Goal: Information Seeking & Learning: Learn about a topic

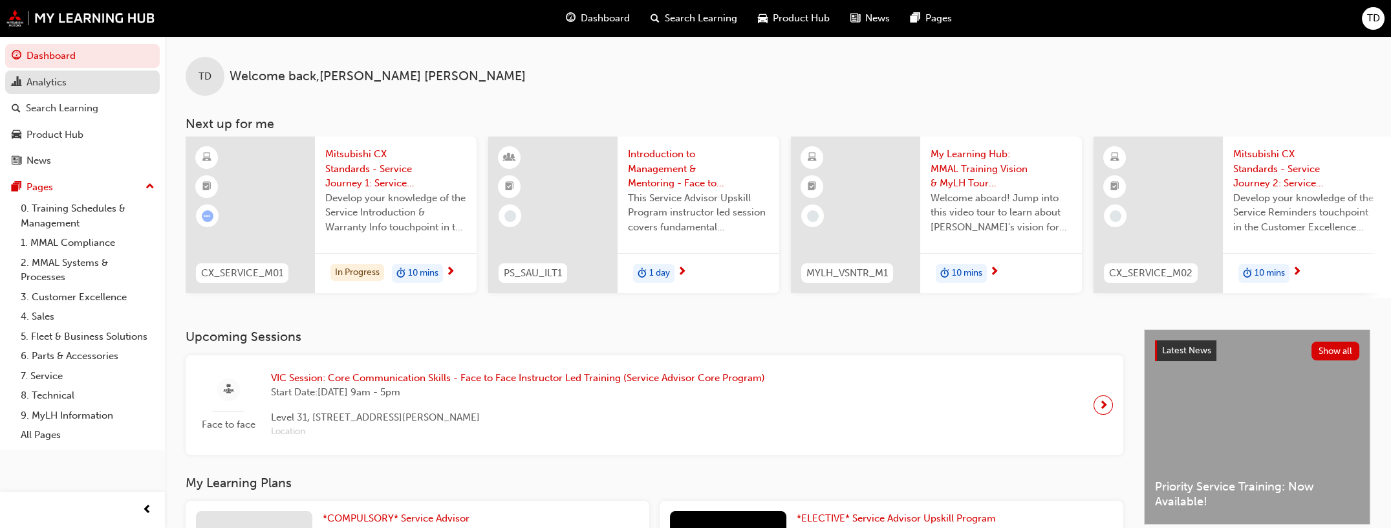
click at [39, 87] on div "Analytics" at bounding box center [47, 82] width 40 height 15
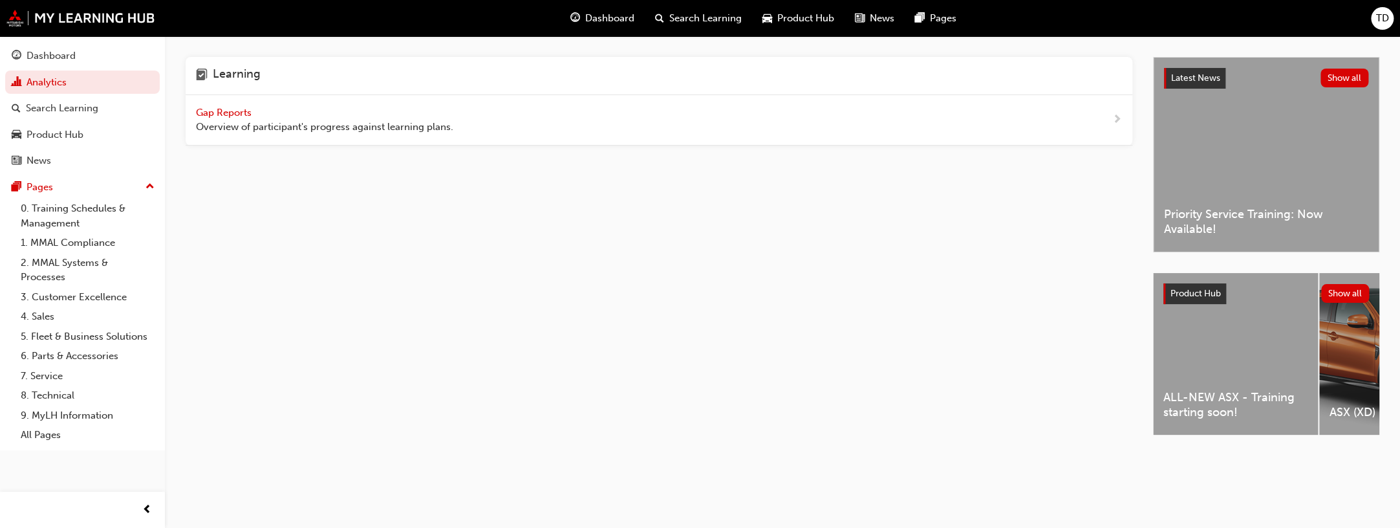
click at [228, 117] on span "Gap Reports" at bounding box center [225, 113] width 58 height 12
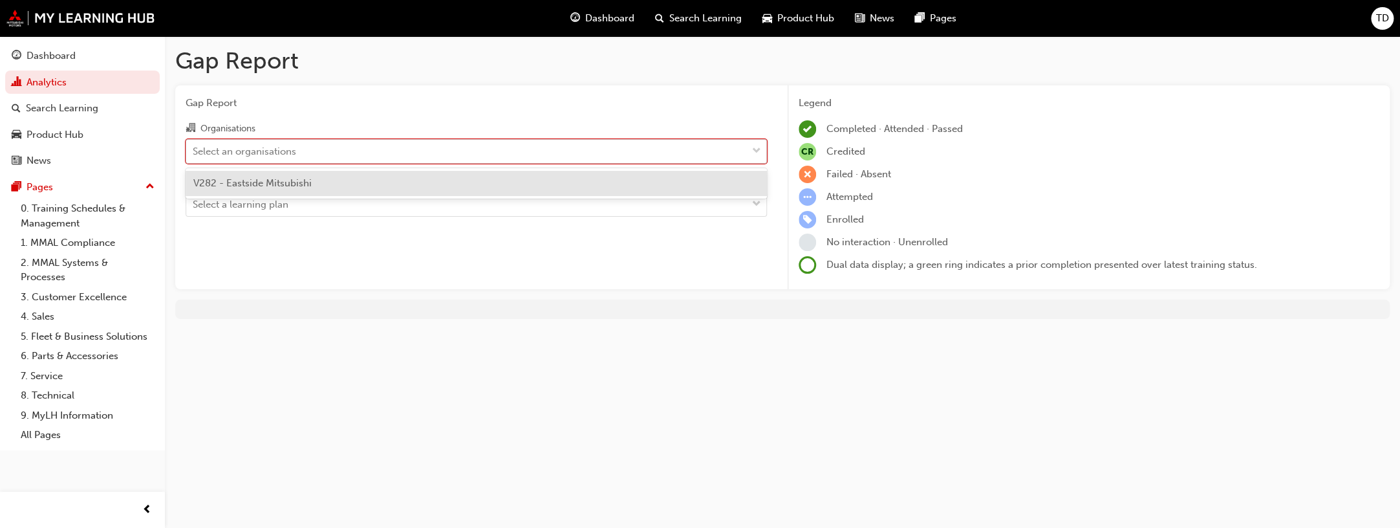
click at [279, 156] on div "Select an organisations" at bounding box center [244, 151] width 103 height 15
click at [194, 156] on input "Organisations option V282 - Eastside Mitsubishi focused, 1 of 1. 1 result avail…" at bounding box center [193, 150] width 1 height 11
click at [285, 175] on div "V282 - Eastside Mitsubishi" at bounding box center [476, 183] width 581 height 25
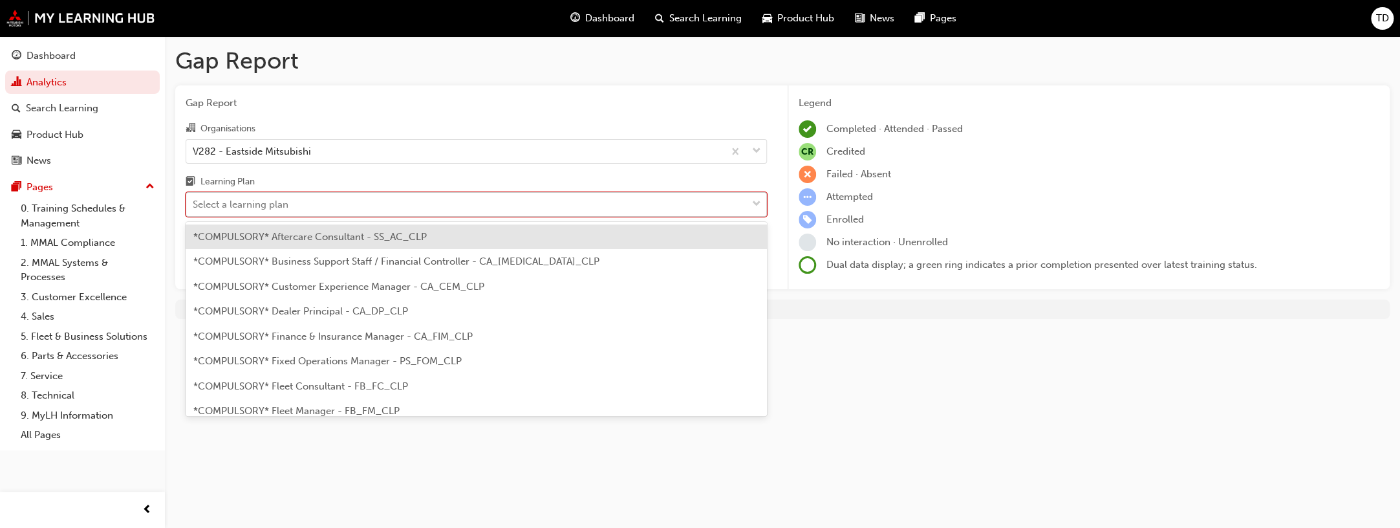
click at [298, 207] on div "Select a learning plan" at bounding box center [466, 204] width 561 height 23
click at [194, 207] on input "Learning Plan option *COMPULSORY* Aftercare Consultant - SS_AC_CLP focused, 1 o…" at bounding box center [193, 204] width 1 height 11
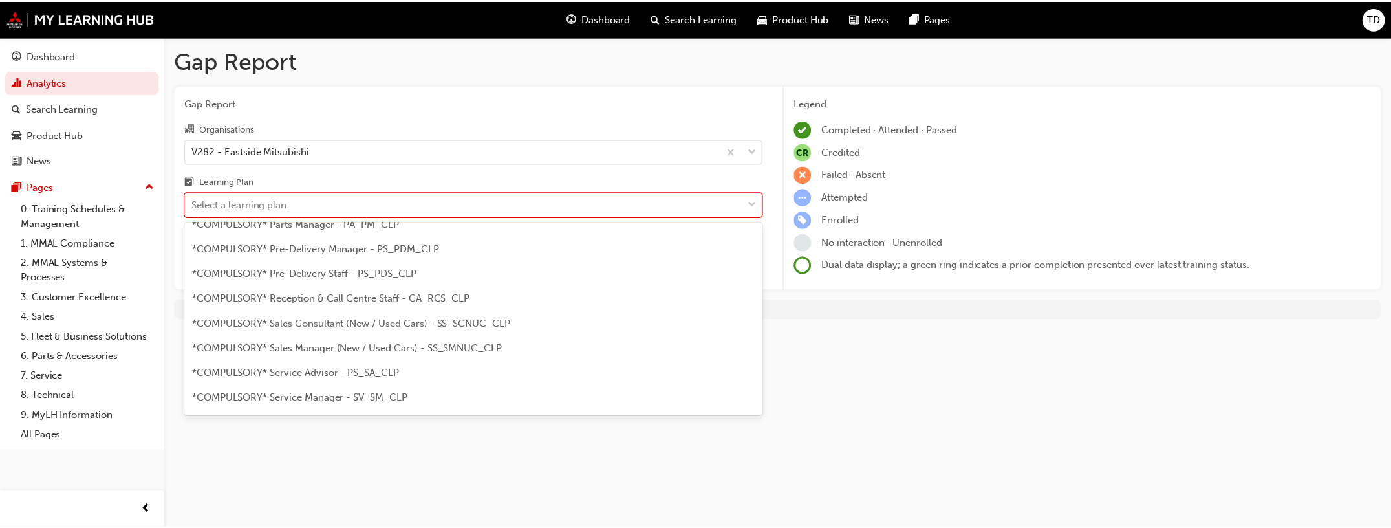
scroll to position [392, 0]
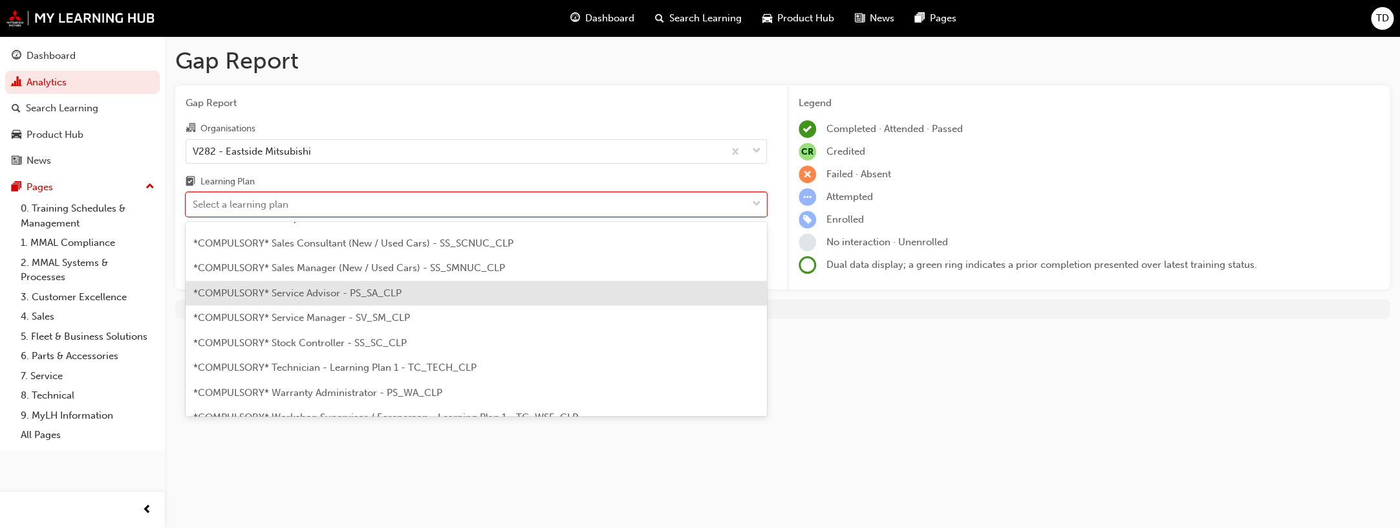
click at [365, 294] on span "*COMPULSORY* Service Advisor - PS_SA_CLP" at bounding box center [297, 293] width 208 height 12
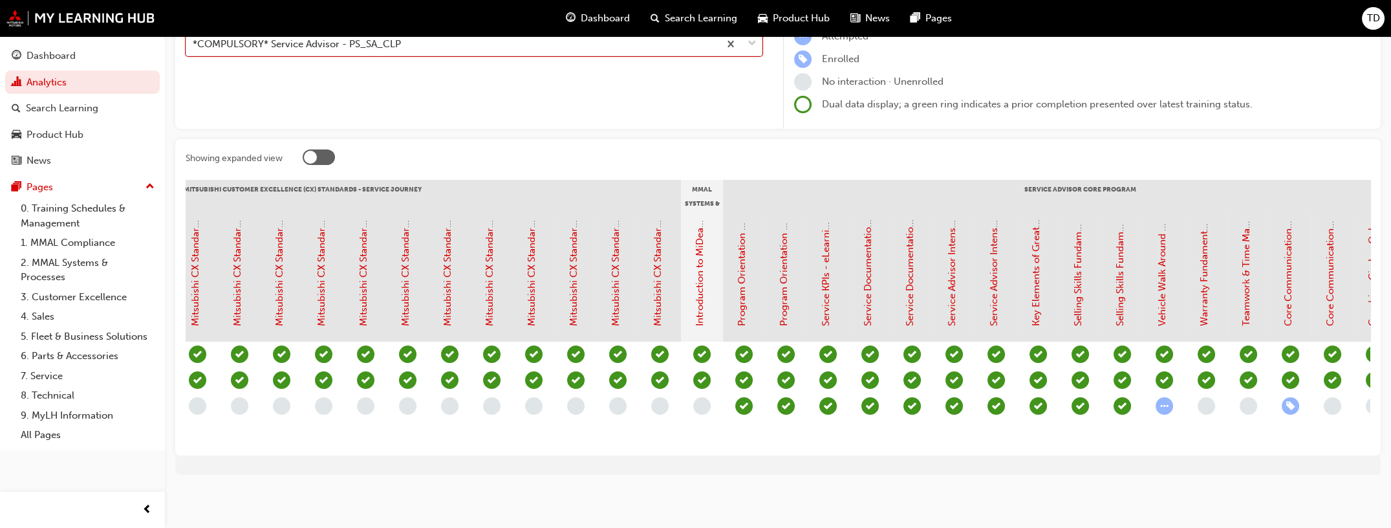
scroll to position [0, 747]
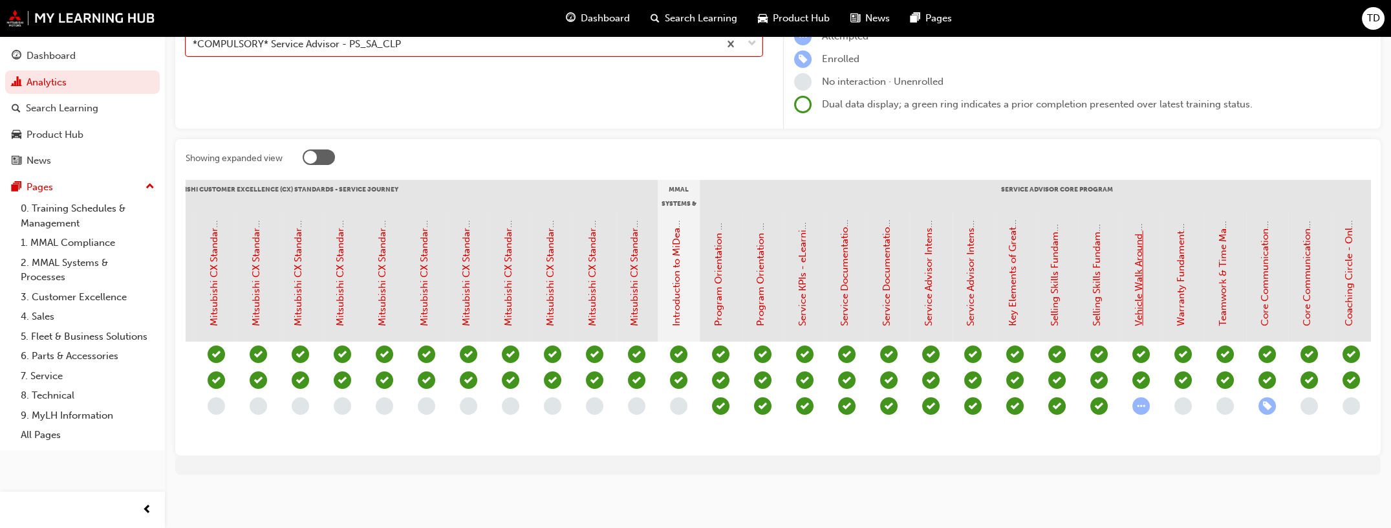
click at [1139, 267] on link "Vehicle Walk Around Fundamentals - eLearning Module (Service Advisor Core Progr…" at bounding box center [1139, 129] width 12 height 393
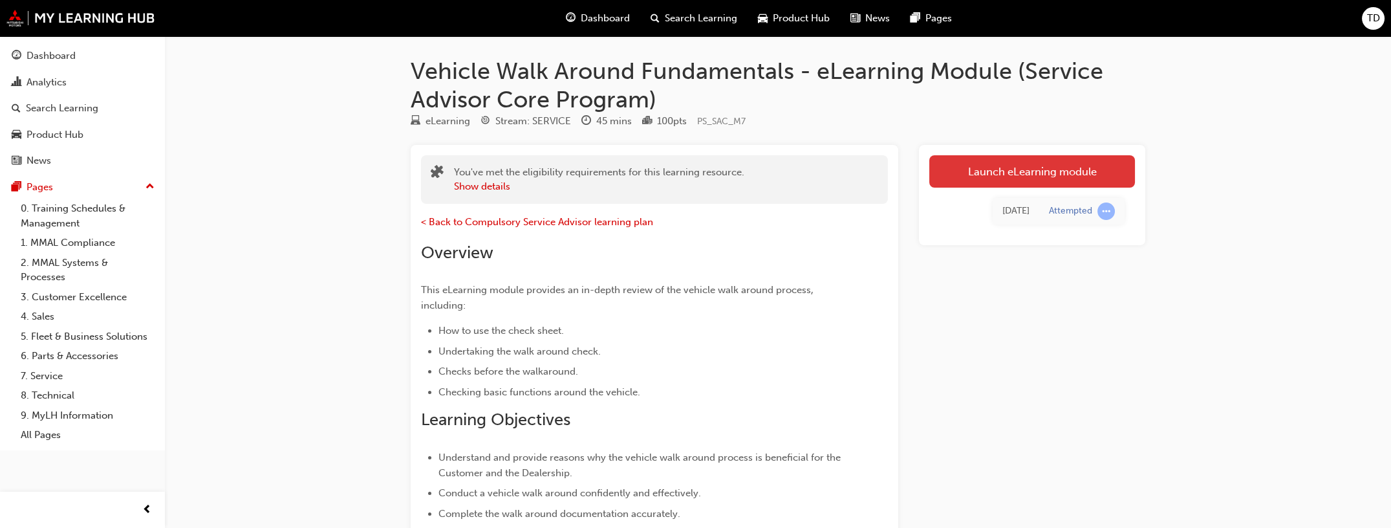
click at [995, 176] on link "Launch eLearning module" at bounding box center [1032, 171] width 206 height 32
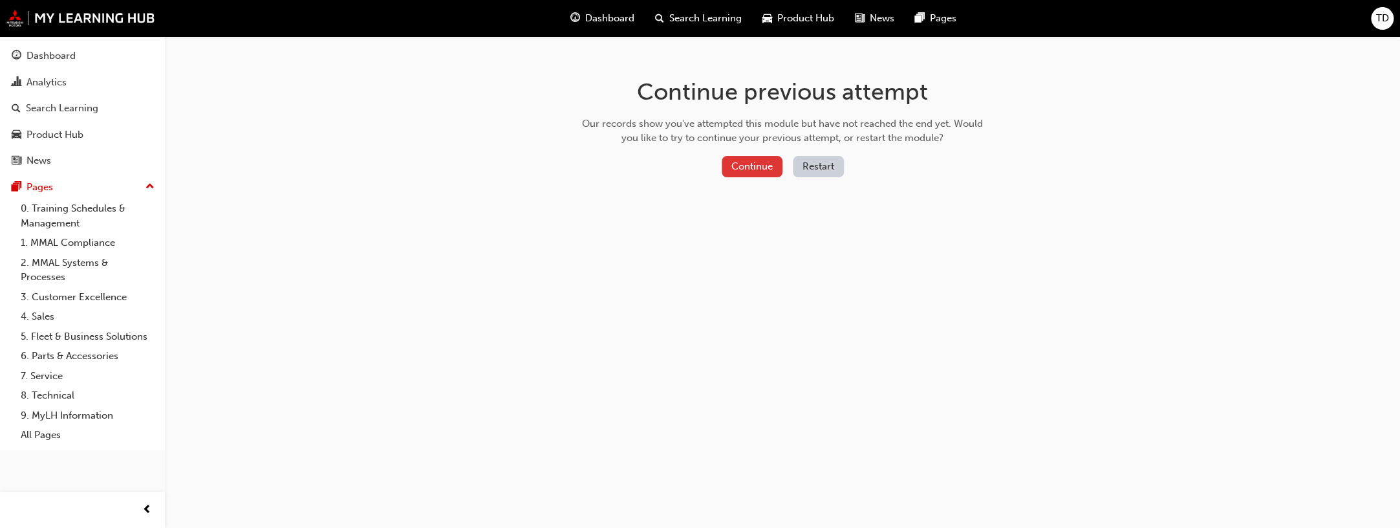
click at [759, 167] on button "Continue" at bounding box center [752, 166] width 61 height 21
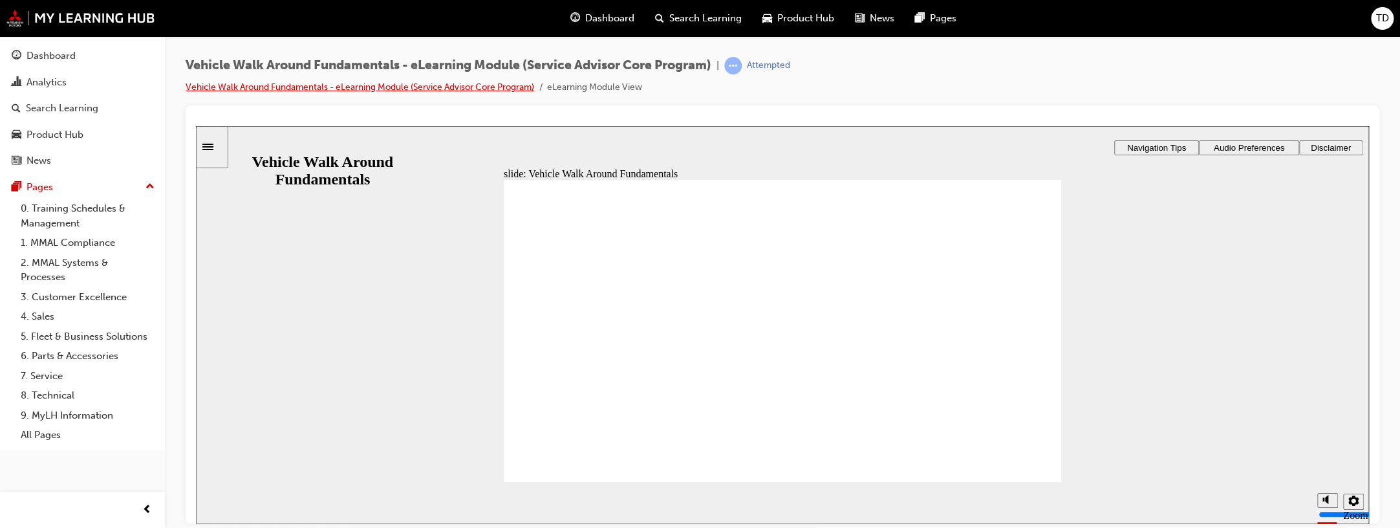
click at [384, 85] on link "Vehicle Walk Around Fundamentals - eLearning Module (Service Advisor Core Progr…" at bounding box center [360, 86] width 349 height 11
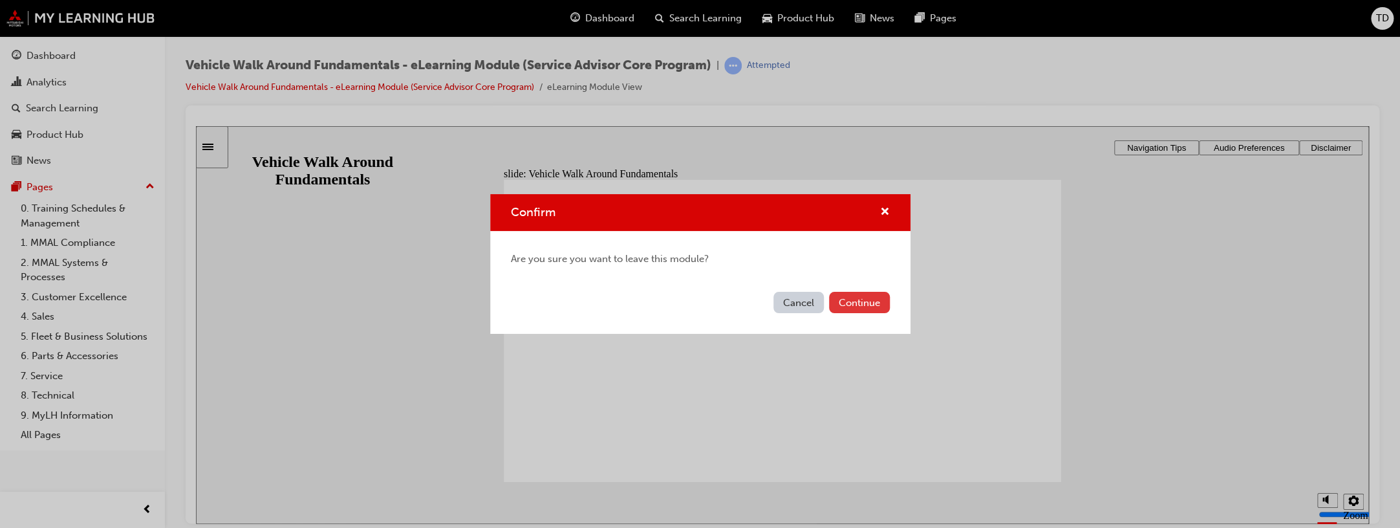
click at [869, 305] on button "Continue" at bounding box center [859, 302] width 61 height 21
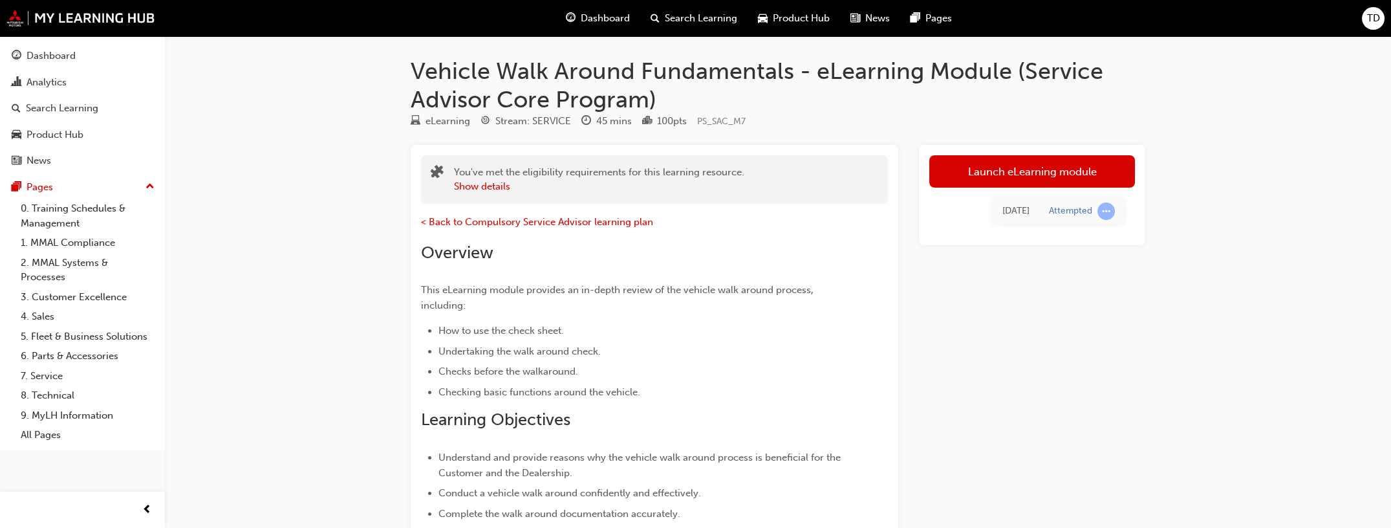
click at [1009, 186] on link "Launch eLearning module" at bounding box center [1032, 171] width 206 height 32
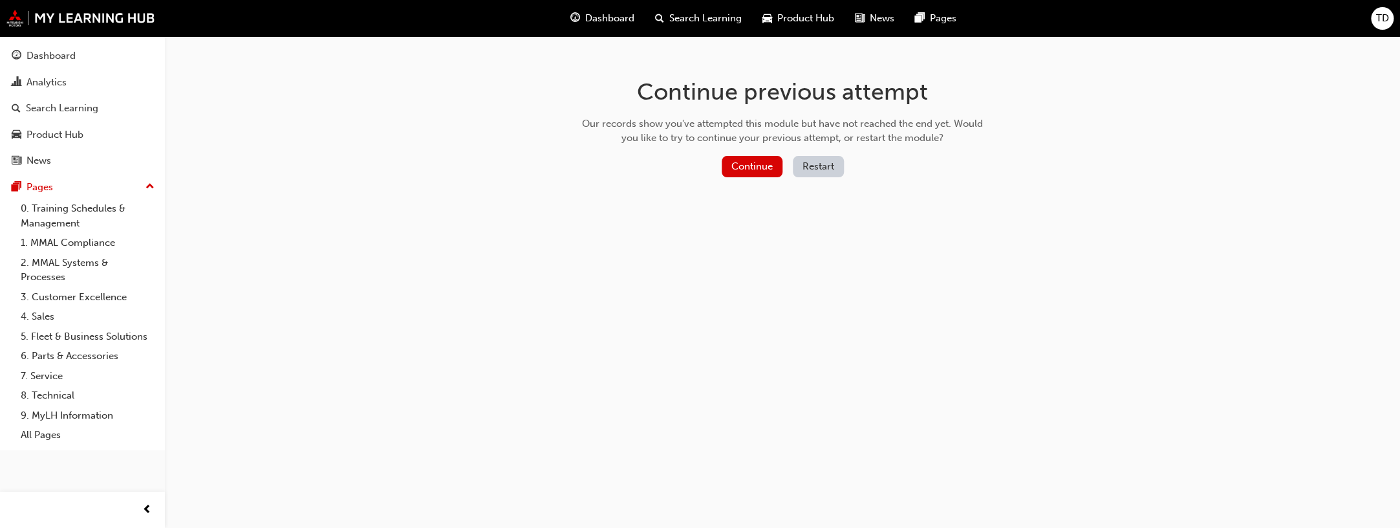
click at [835, 167] on button "Restart" at bounding box center [818, 166] width 51 height 21
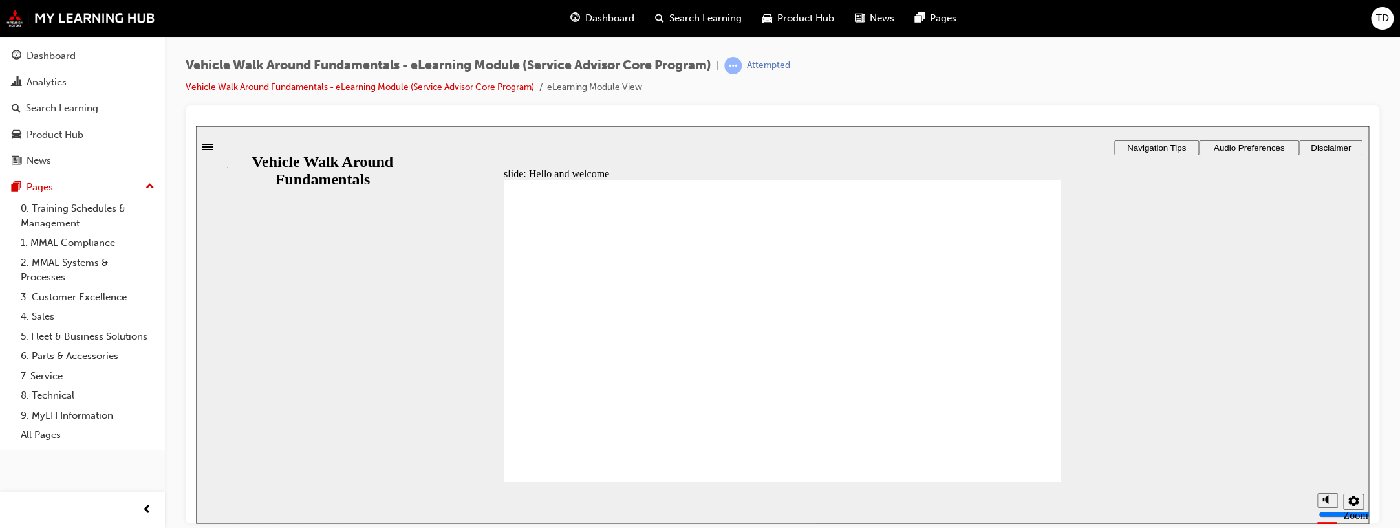
click at [1253, 142] on span "Audio Preferences" at bounding box center [1249, 147] width 71 height 10
